Goal: Information Seeking & Learning: Learn about a topic

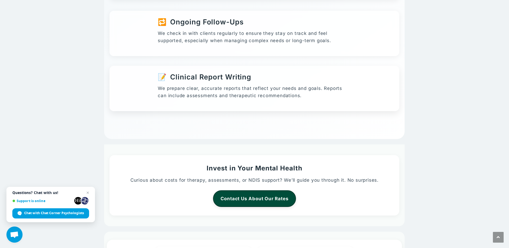
scroll to position [912, 0]
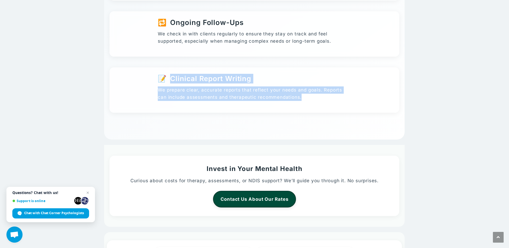
drag, startPoint x: 508, startPoint y: 141, endPoint x: 512, endPoint y: 81, distance: 59.7
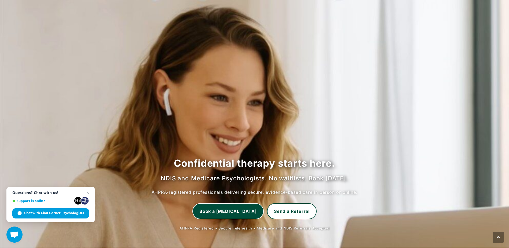
scroll to position [0, 0]
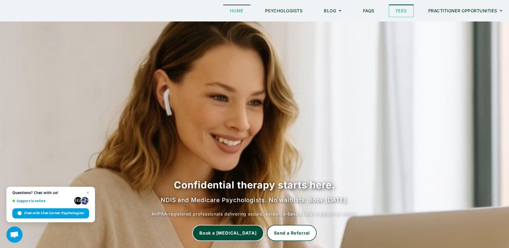
click at [410, 12] on link "Fees" at bounding box center [401, 11] width 24 height 12
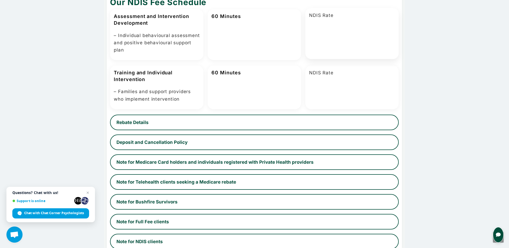
scroll to position [322, 0]
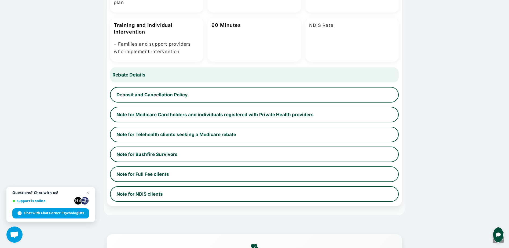
click at [254, 80] on button "Rebate Details" at bounding box center [254, 75] width 297 height 16
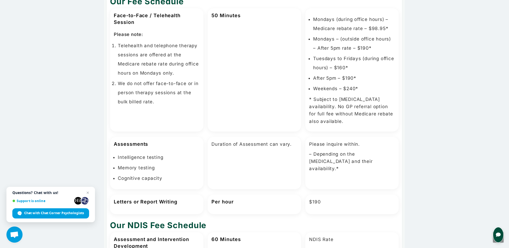
scroll to position [0, 0]
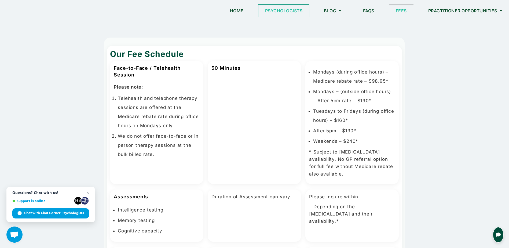
click at [282, 10] on link "Psychologists" at bounding box center [283, 11] width 51 height 12
